Goal: Navigation & Orientation: Find specific page/section

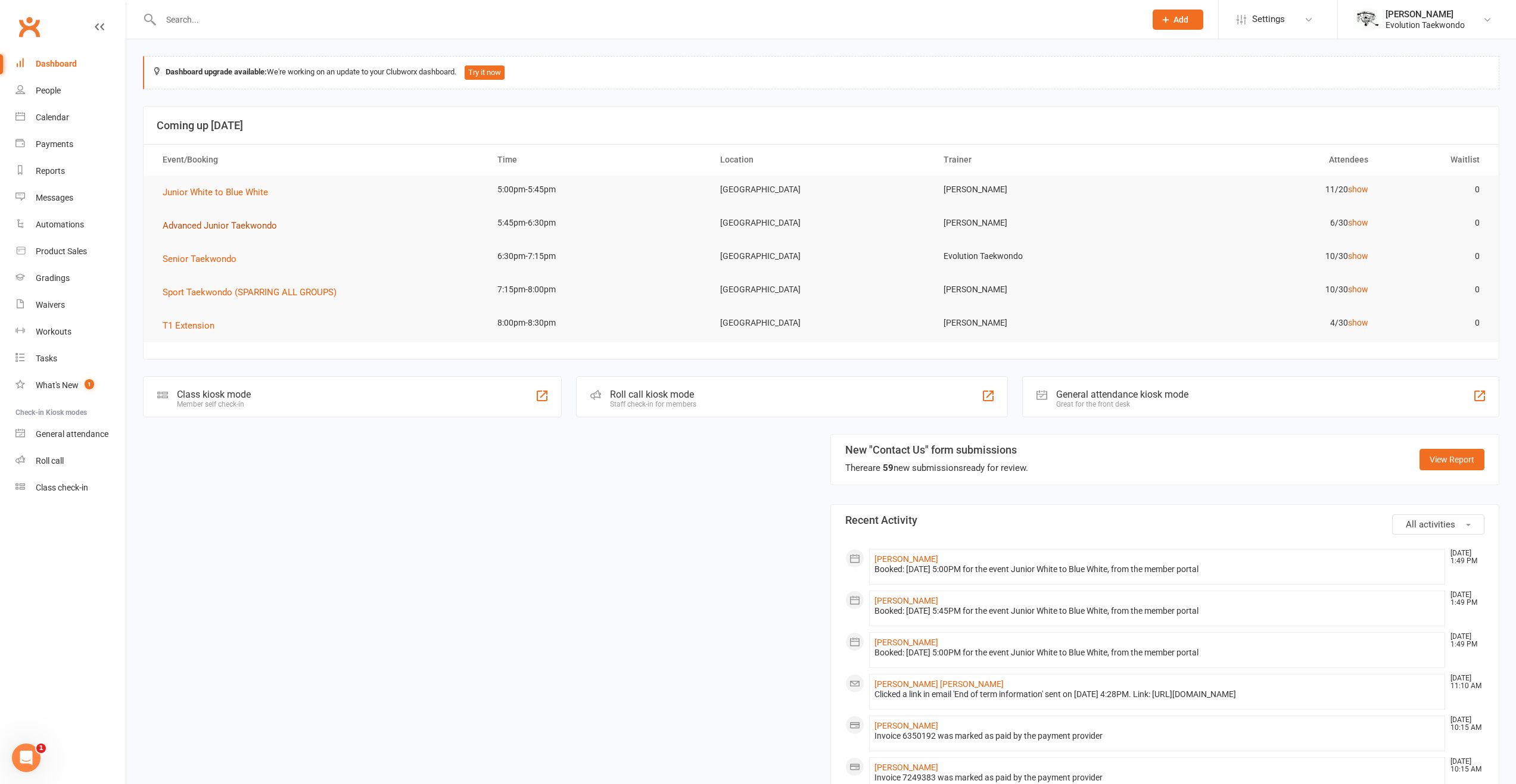
click at [251, 224] on span "Advanced Junior Taekwondo" at bounding box center [220, 226] width 115 height 11
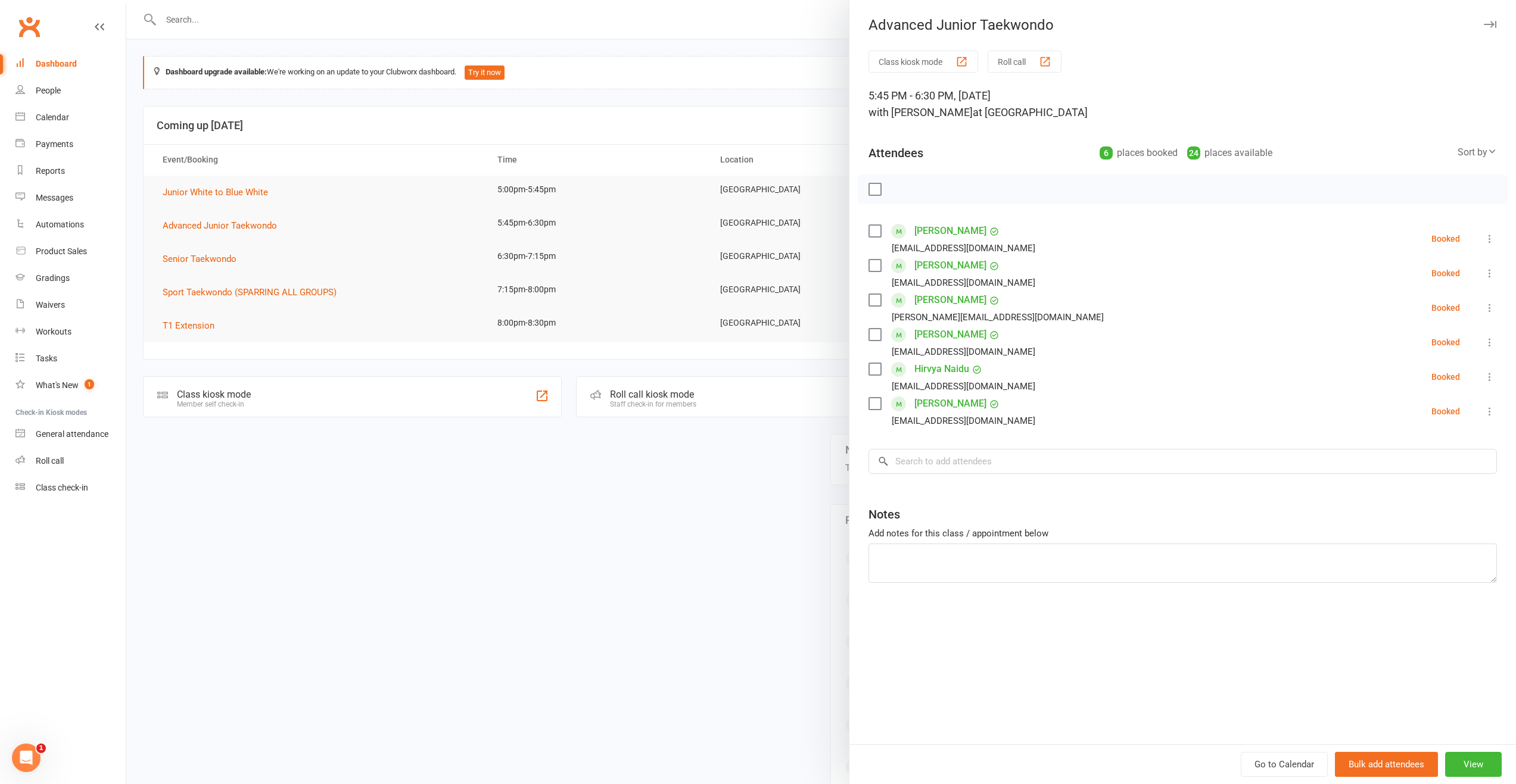
click at [323, 220] on div at bounding box center [821, 392] width 1390 height 784
